Goal: Task Accomplishment & Management: Complete application form

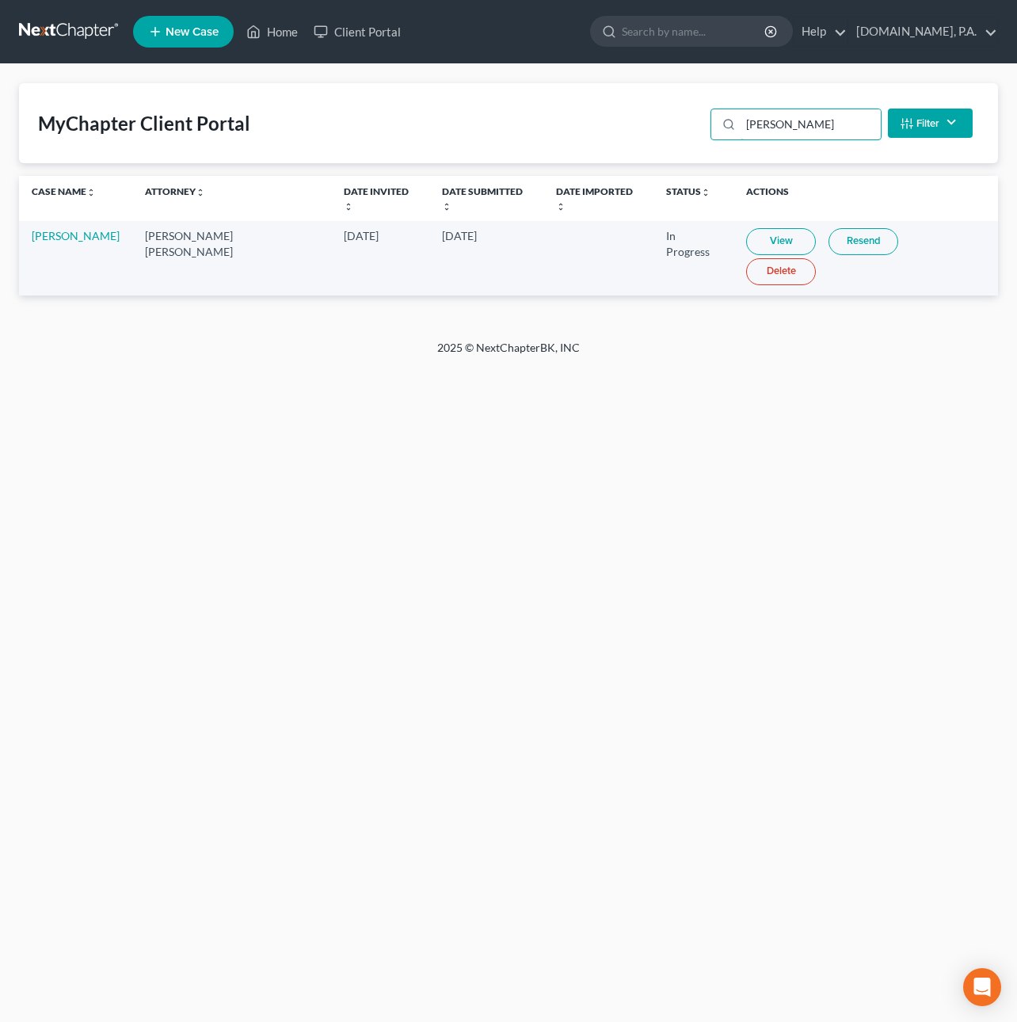
drag, startPoint x: 741, startPoint y: 116, endPoint x: 594, endPoint y: 95, distance: 148.8
click at [594, 95] on div "MyChapter Client Portal gassett Filter Status Filter... Invited In Progress Rea…" at bounding box center [508, 123] width 979 height 80
click at [744, 230] on link "View" at bounding box center [776, 241] width 70 height 27
drag, startPoint x: 779, startPoint y: 120, endPoint x: 654, endPoint y: 105, distance: 126.0
click at [654, 105] on div "MyChapter Client Portal Crop Filter Status Filter... Invited In Progress Ready …" at bounding box center [508, 123] width 979 height 80
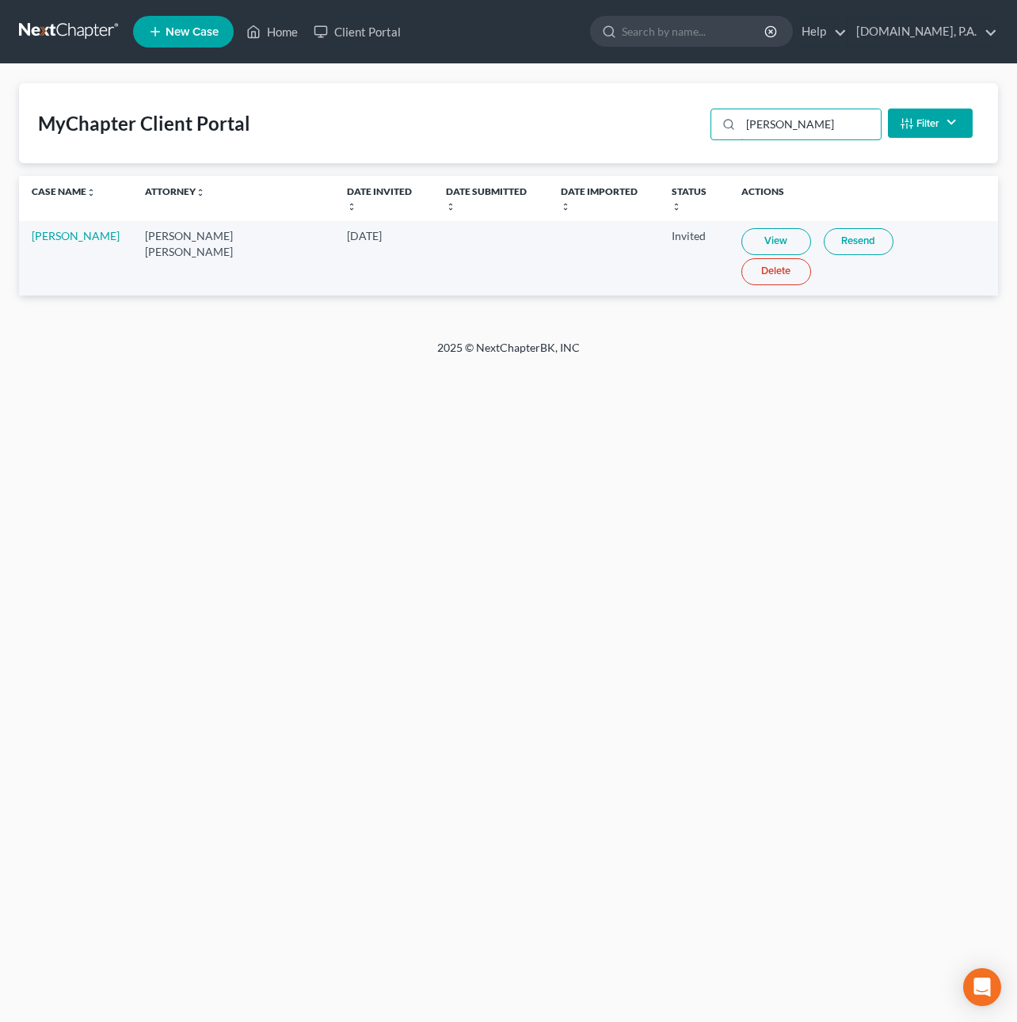
type input "Hahn"
click at [752, 232] on link "View" at bounding box center [776, 241] width 70 height 27
click at [63, 29] on link at bounding box center [69, 31] width 101 height 29
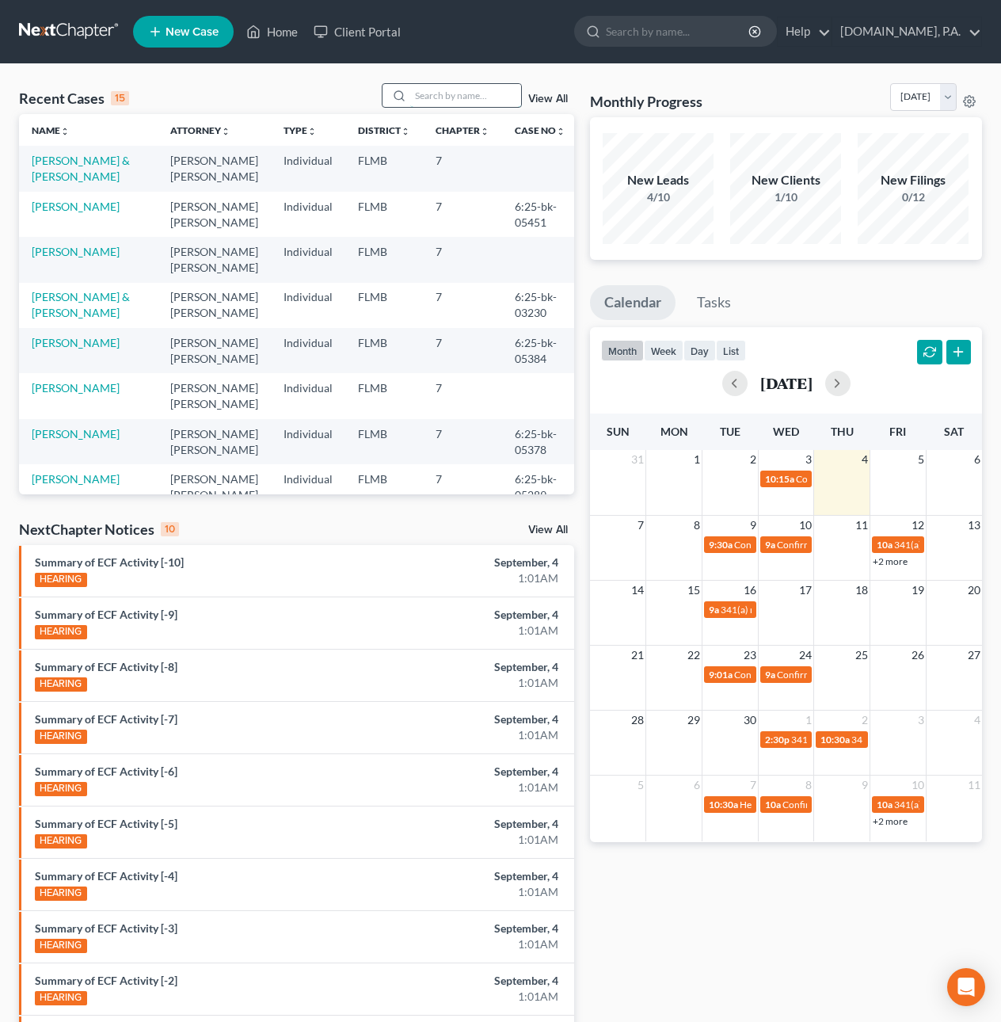
click at [476, 90] on input "search" at bounding box center [465, 95] width 111 height 23
type input "fer"
click at [372, 30] on link "Client Portal" at bounding box center [357, 31] width 103 height 29
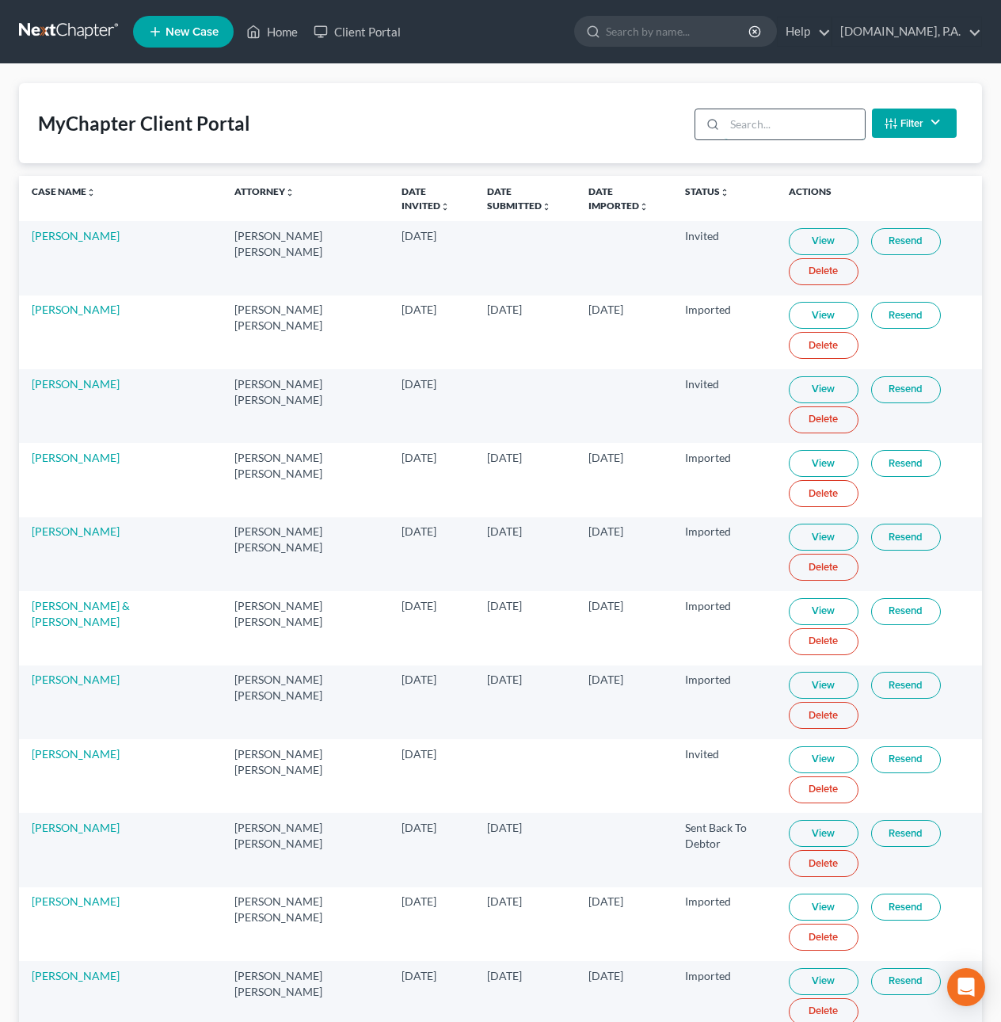
click at [775, 127] on input "search" at bounding box center [795, 124] width 140 height 30
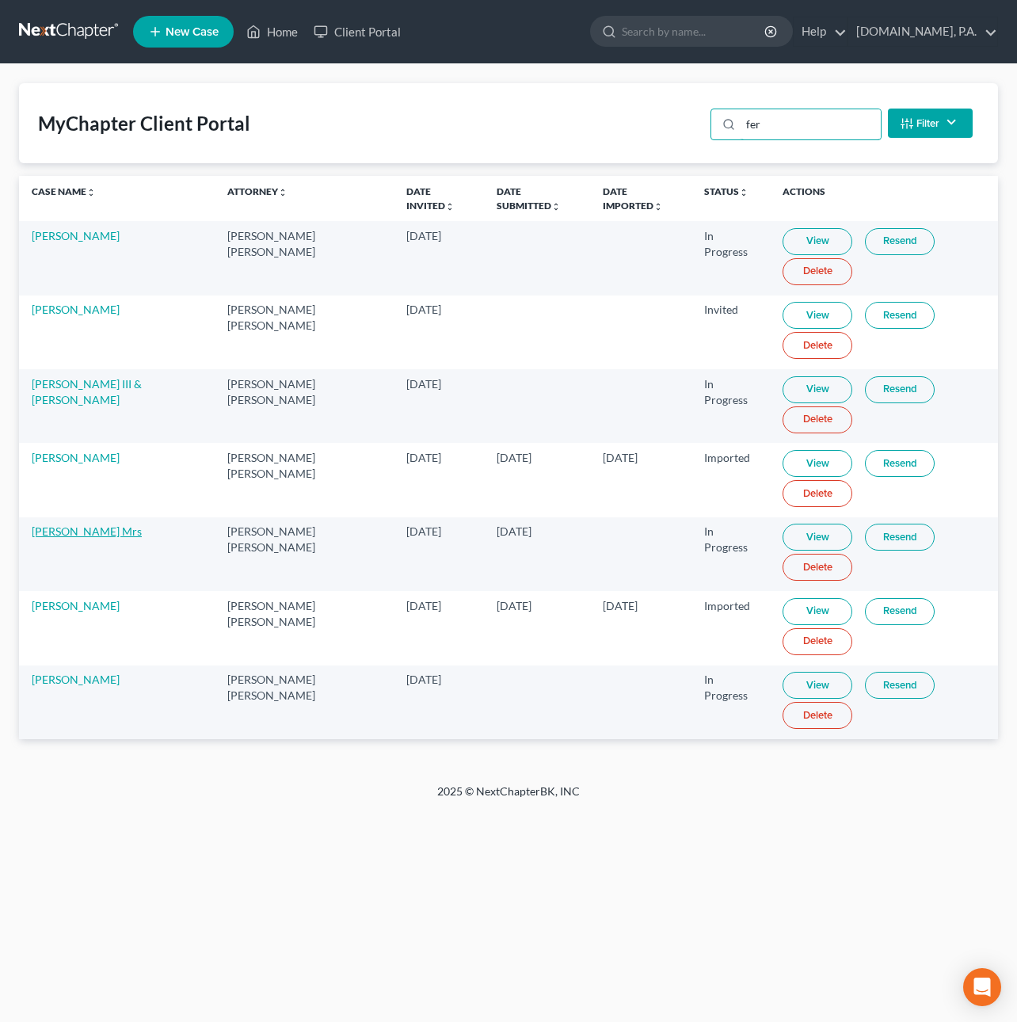
type input "fer"
click at [124, 533] on link "[PERSON_NAME] Mrs" at bounding box center [87, 530] width 110 height 13
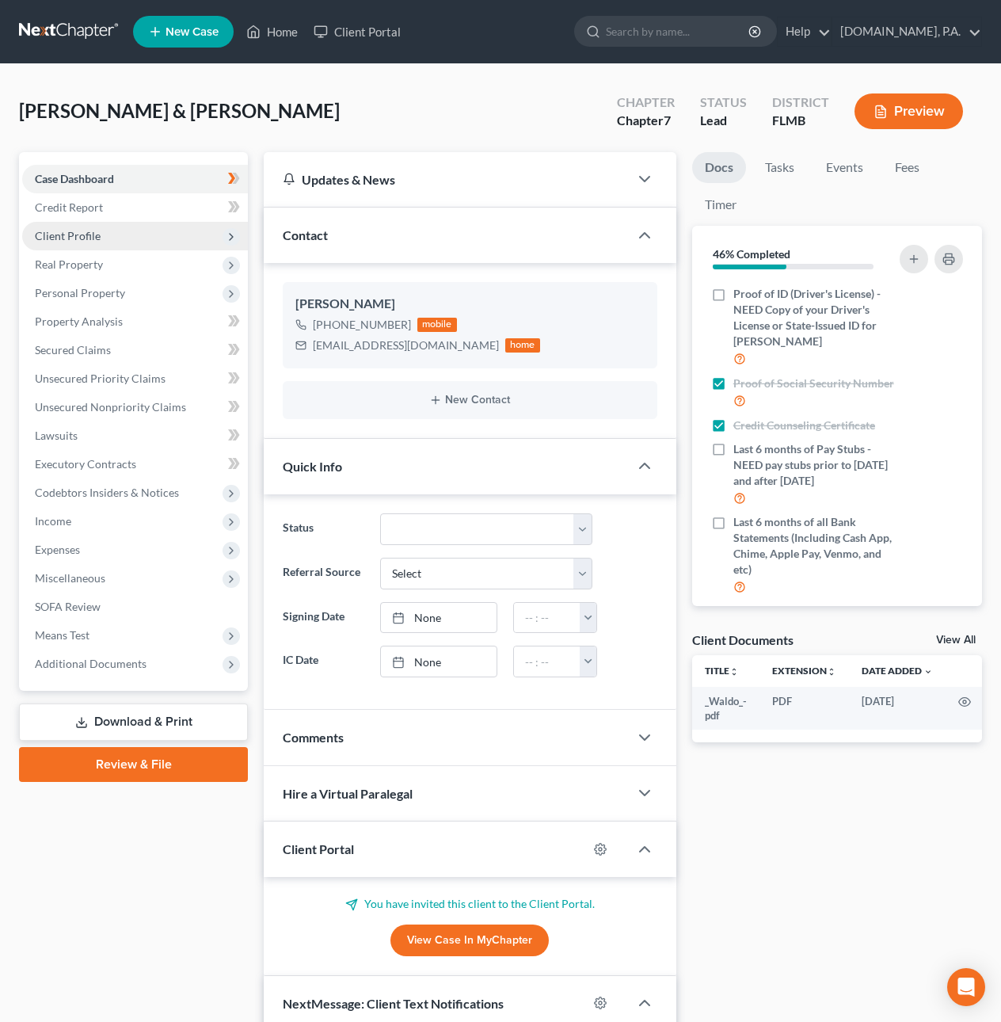
click at [69, 231] on span "Client Profile" at bounding box center [68, 235] width 66 height 13
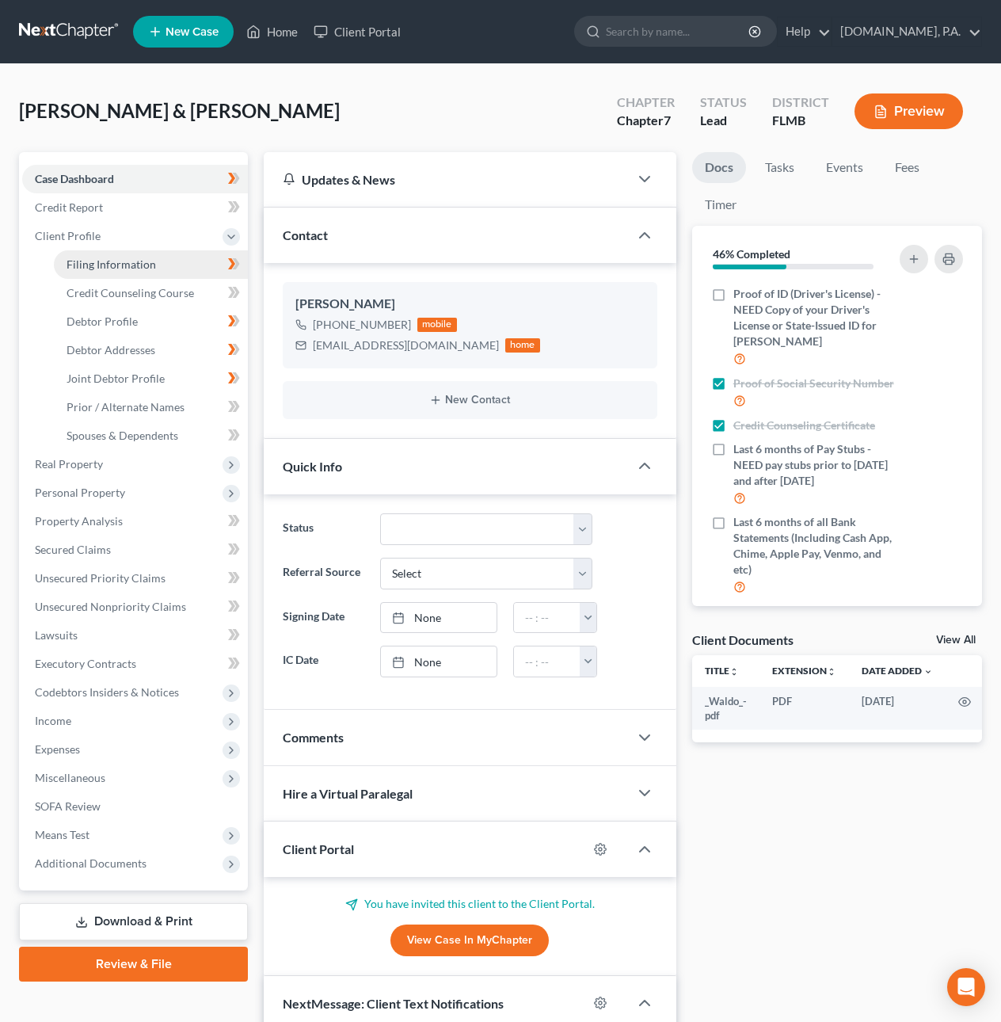
click at [83, 264] on span "Filing Information" at bounding box center [112, 263] width 90 height 13
select select "1"
select select "0"
select select "9"
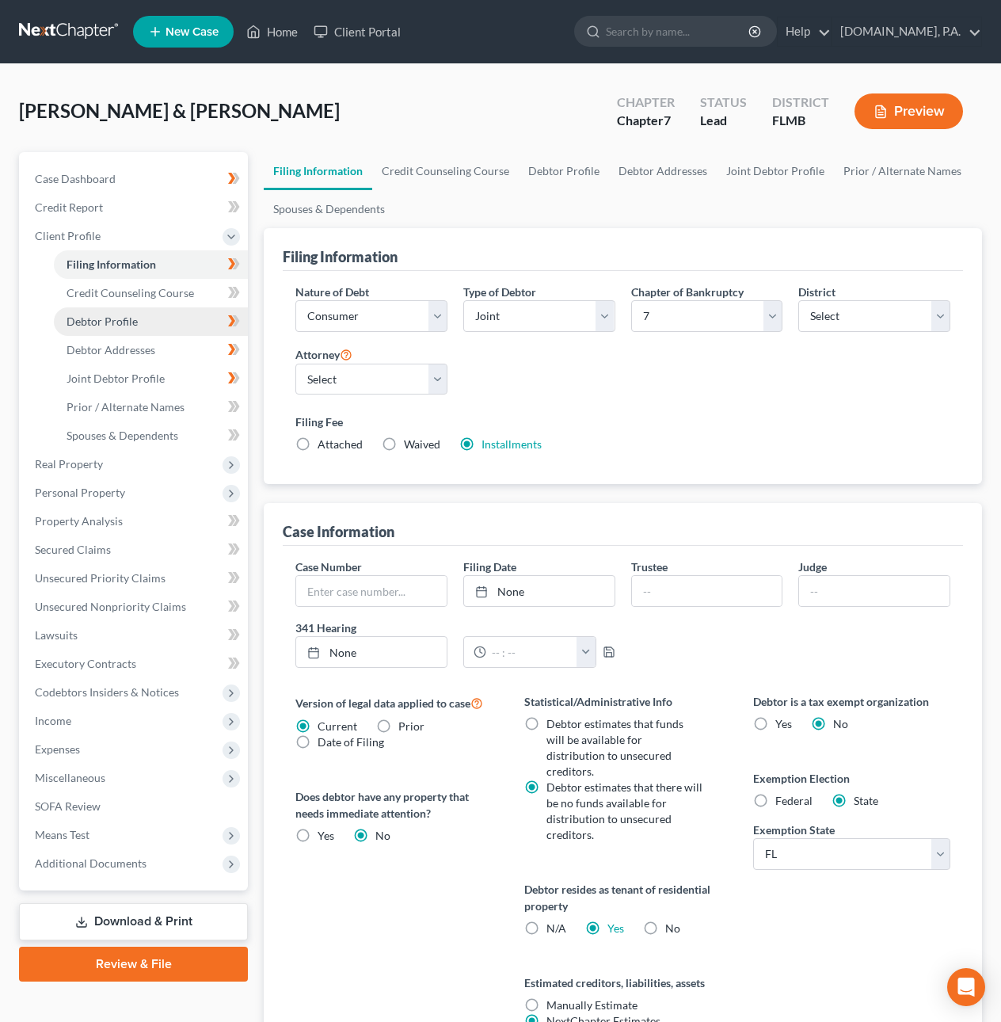
click at [91, 315] on span "Debtor Profile" at bounding box center [102, 320] width 71 height 13
select select "1"
select select "4"
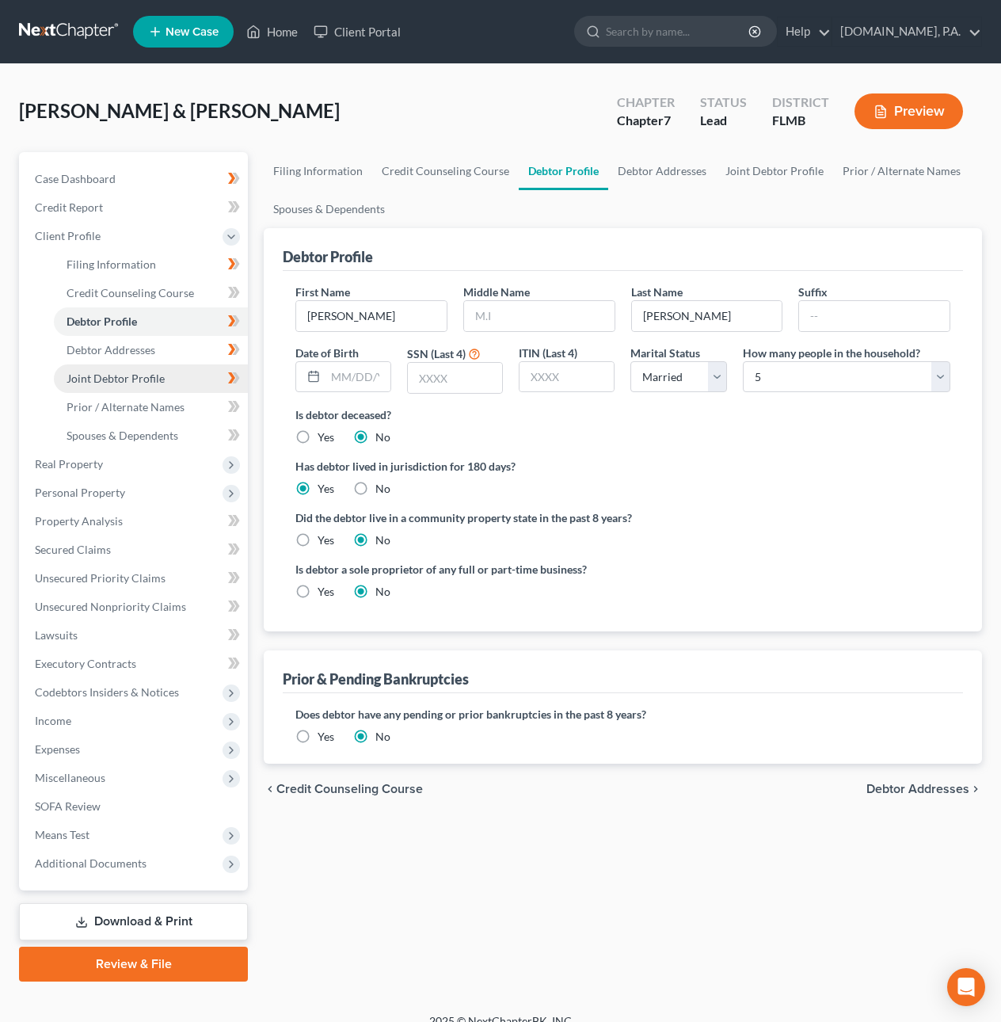
click at [95, 374] on span "Joint Debtor Profile" at bounding box center [116, 377] width 98 height 13
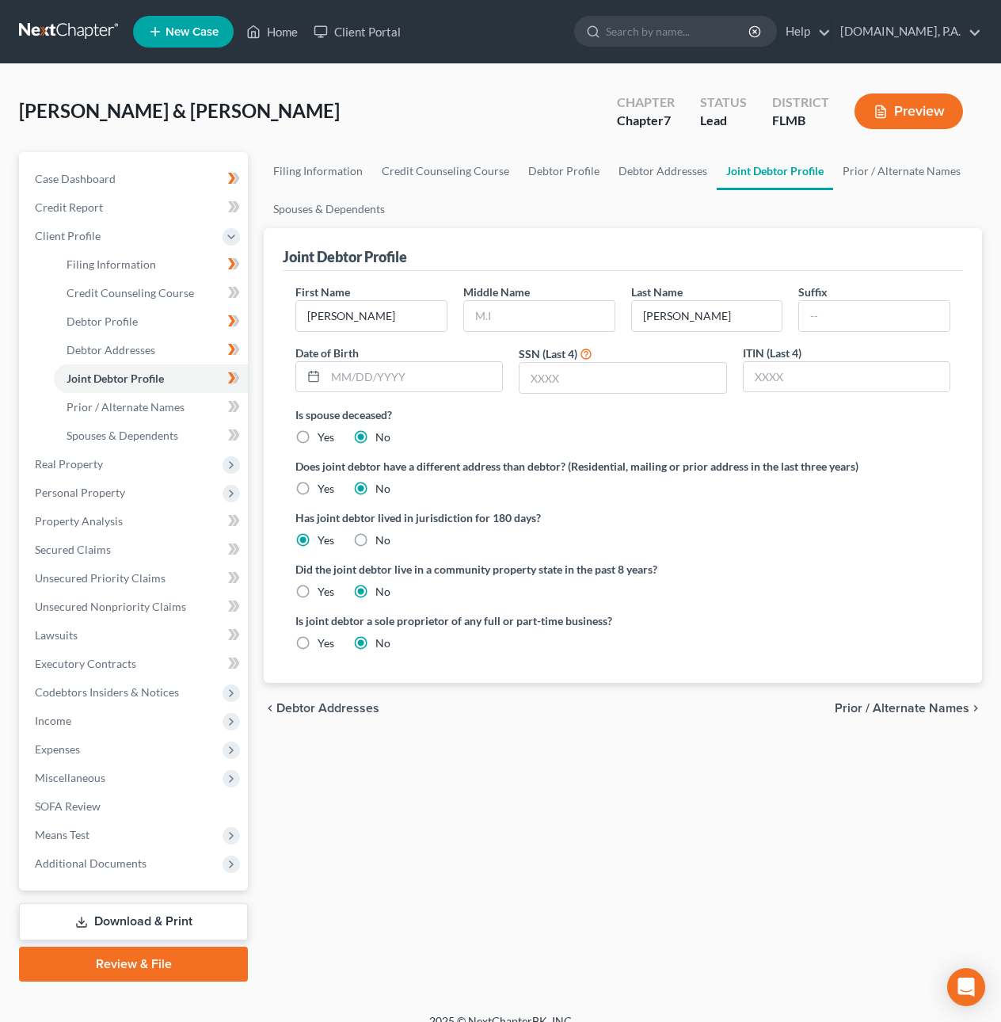
click at [54, 22] on link at bounding box center [69, 31] width 101 height 29
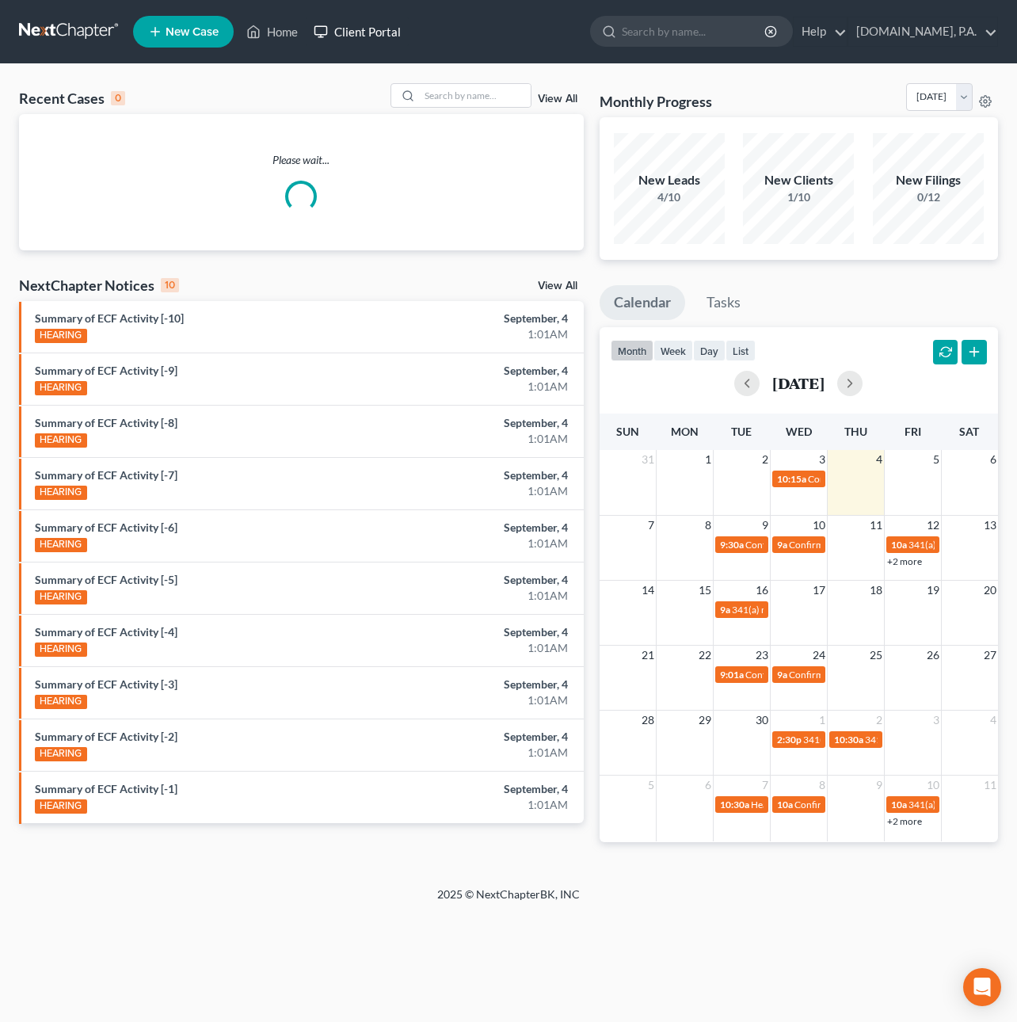
click at [363, 40] on link "Client Portal" at bounding box center [357, 31] width 103 height 29
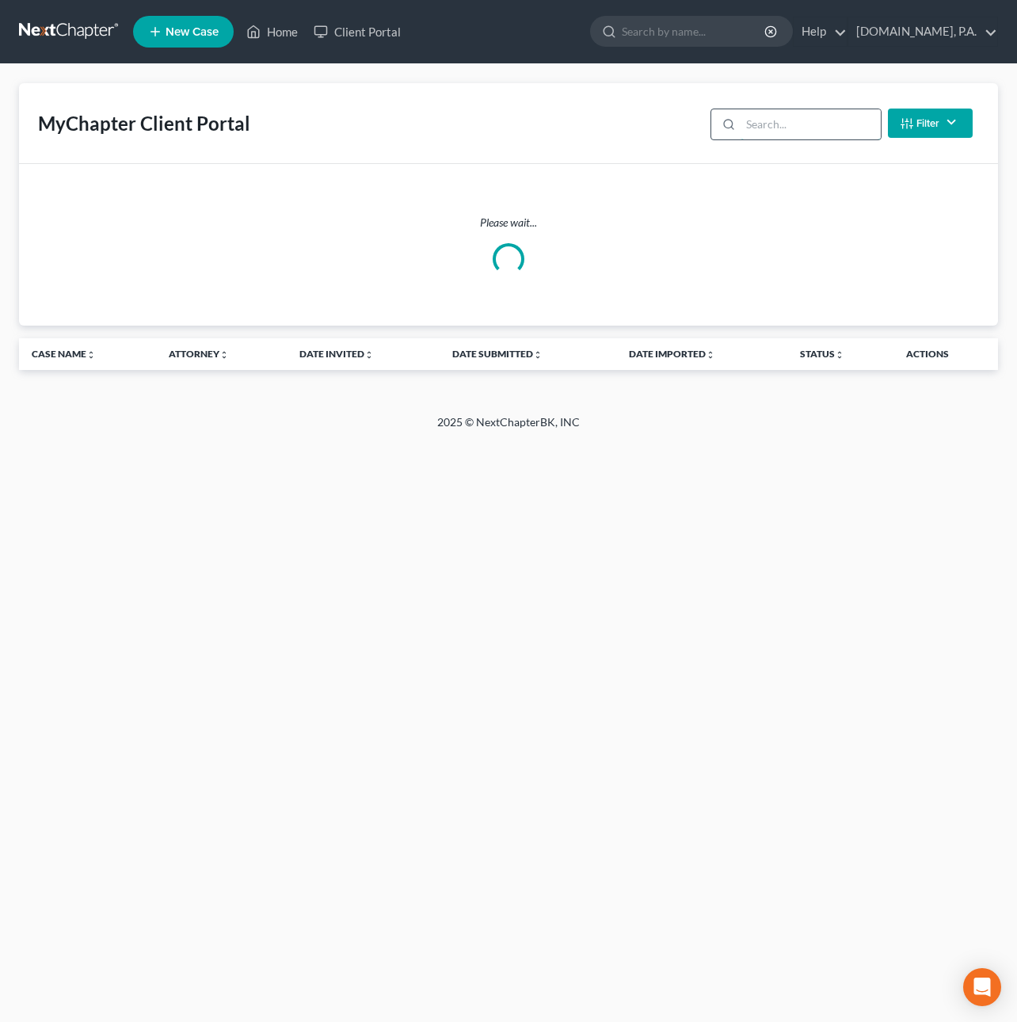
click at [822, 125] on input "search" at bounding box center [811, 124] width 140 height 30
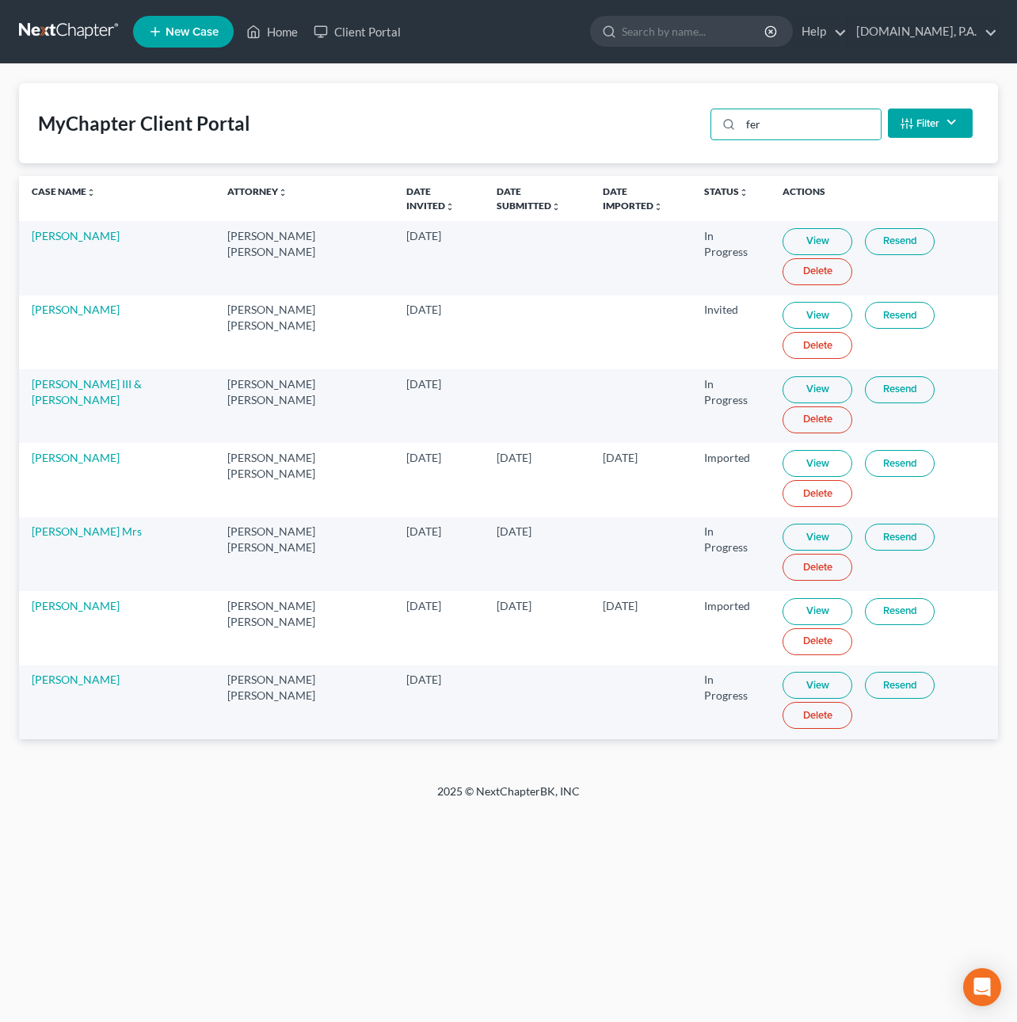
click at [795, 537] on link "View" at bounding box center [818, 537] width 70 height 27
drag, startPoint x: 773, startPoint y: 125, endPoint x: 649, endPoint y: 105, distance: 125.3
click at [649, 104] on div "MyChapter Client Portal fer Filter Status Filter... Invited In Progress Ready T…" at bounding box center [508, 123] width 979 height 80
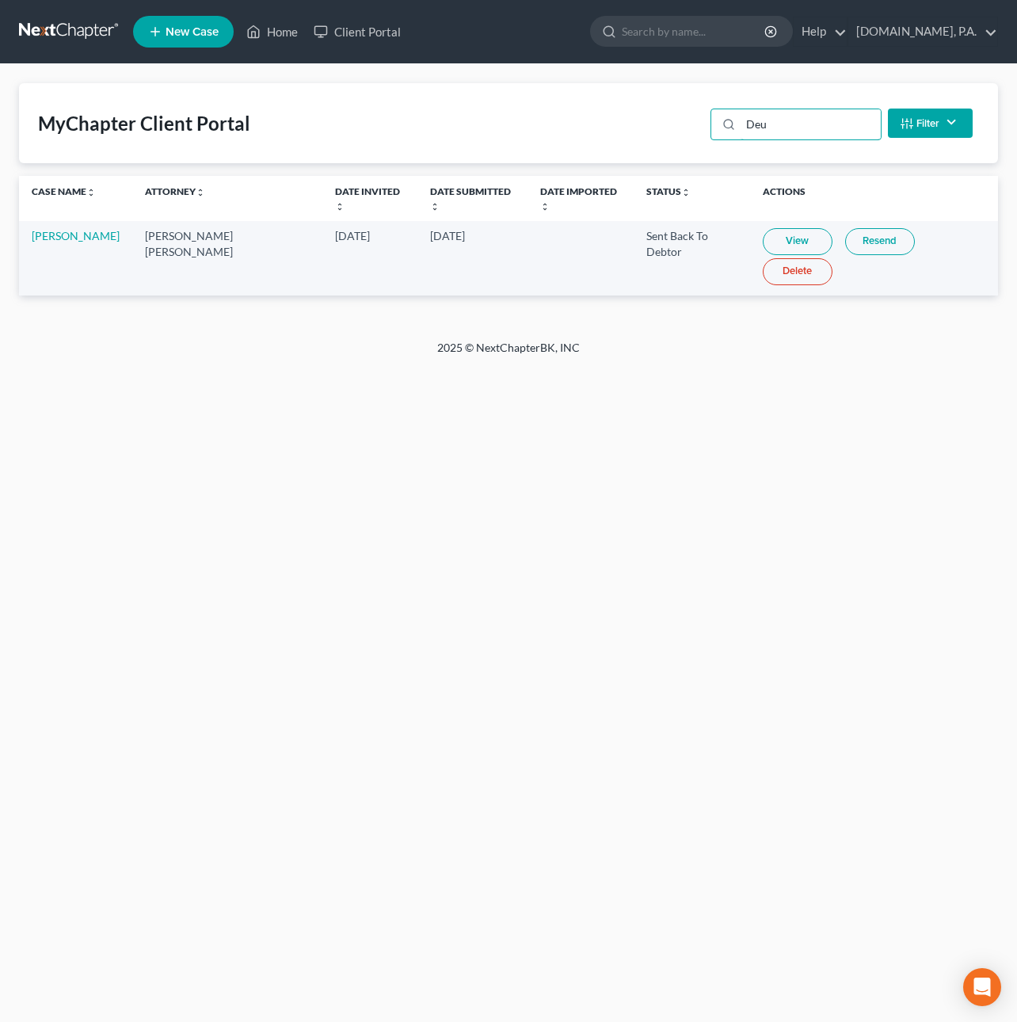
type input "Deu"
click at [763, 228] on link "View" at bounding box center [798, 241] width 70 height 27
